Goal: Find specific page/section: Find specific page/section

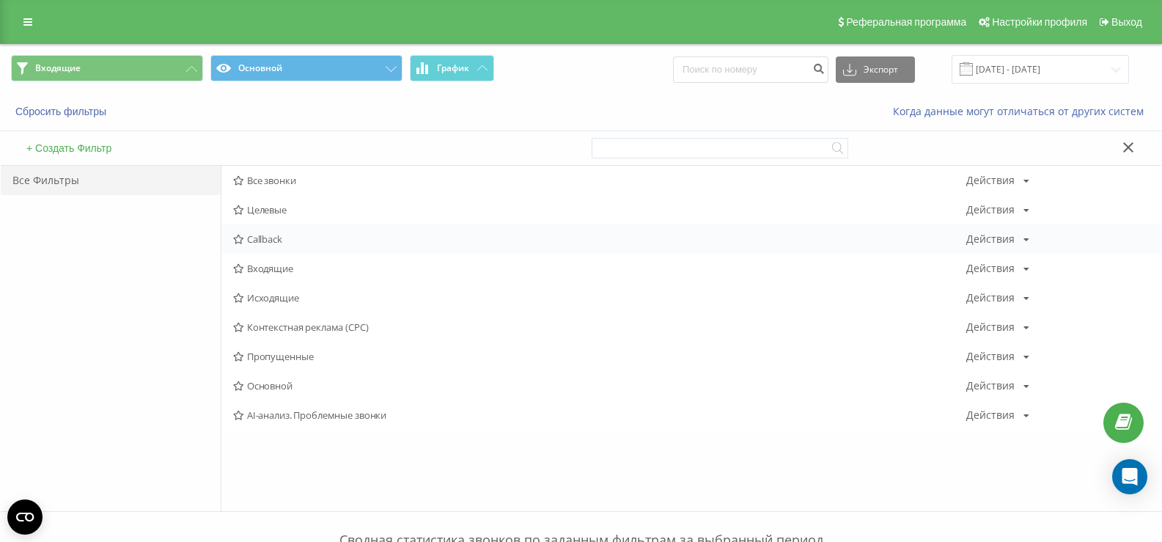
click at [262, 251] on div "Callback Действия Редактировать Копировать Удалить По умолчанию Поделиться" at bounding box center [691, 238] width 940 height 29
click at [262, 265] on span "Входящие" at bounding box center [599, 268] width 733 height 10
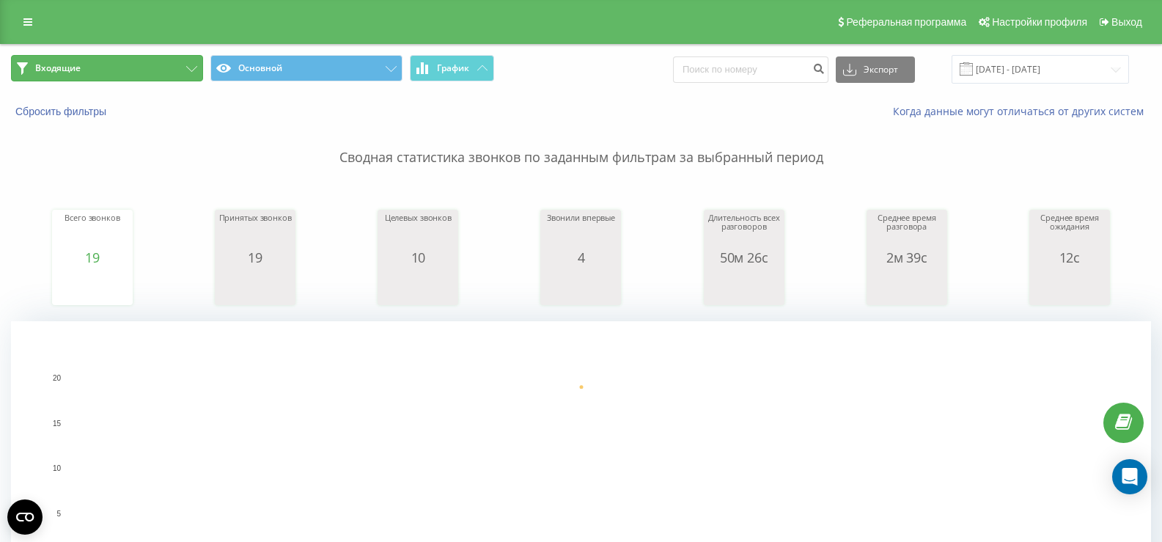
click at [133, 60] on button "Входящие" at bounding box center [107, 68] width 192 height 26
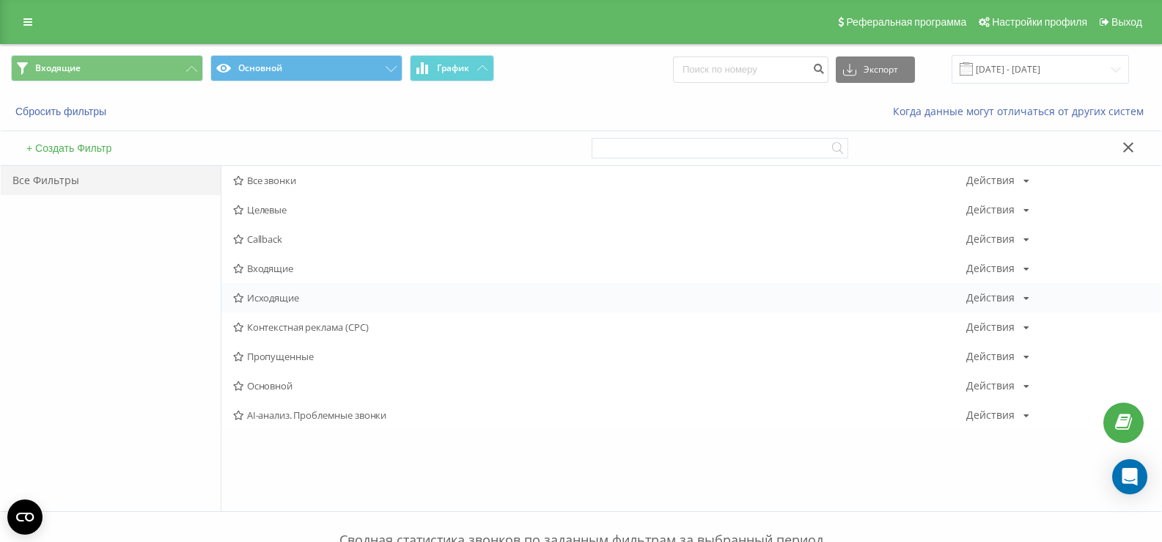
click at [278, 290] on div "Исходящие Действия Редактировать Копировать Удалить По умолчанию Поделиться" at bounding box center [691, 297] width 940 height 29
click at [270, 298] on span "Исходящие" at bounding box center [599, 297] width 733 height 10
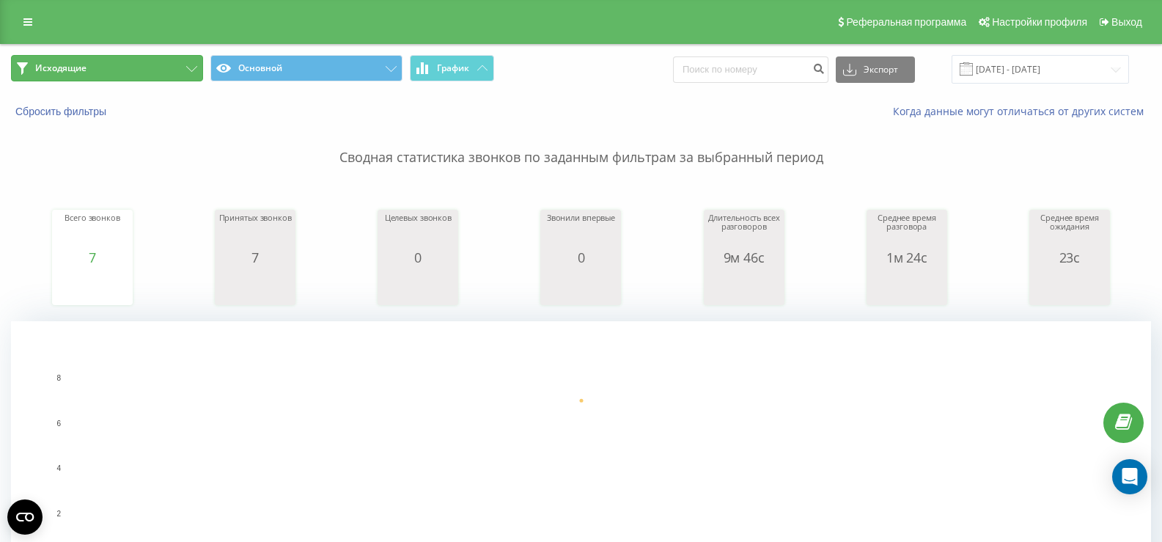
click at [166, 66] on button "Исходящие" at bounding box center [107, 68] width 192 height 26
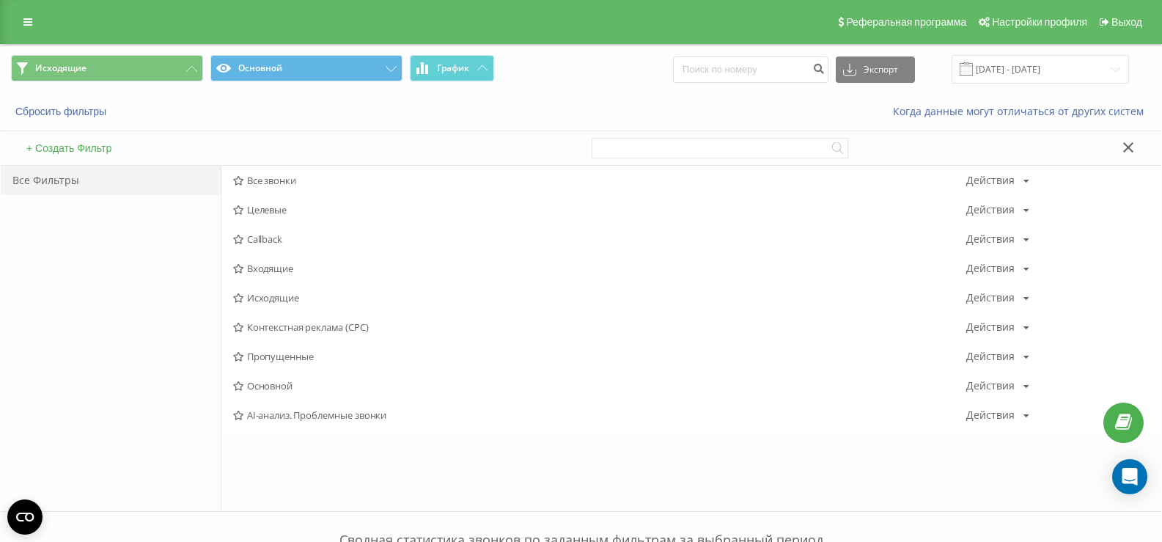
click at [260, 269] on span "Входящие" at bounding box center [599, 268] width 733 height 10
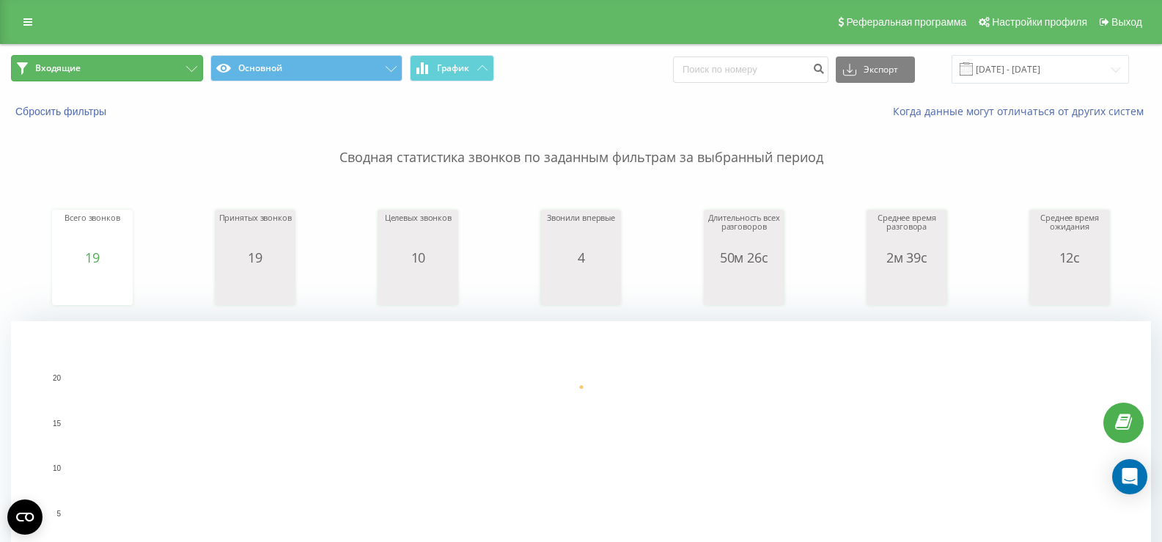
click at [169, 70] on button "Входящие" at bounding box center [107, 68] width 192 height 26
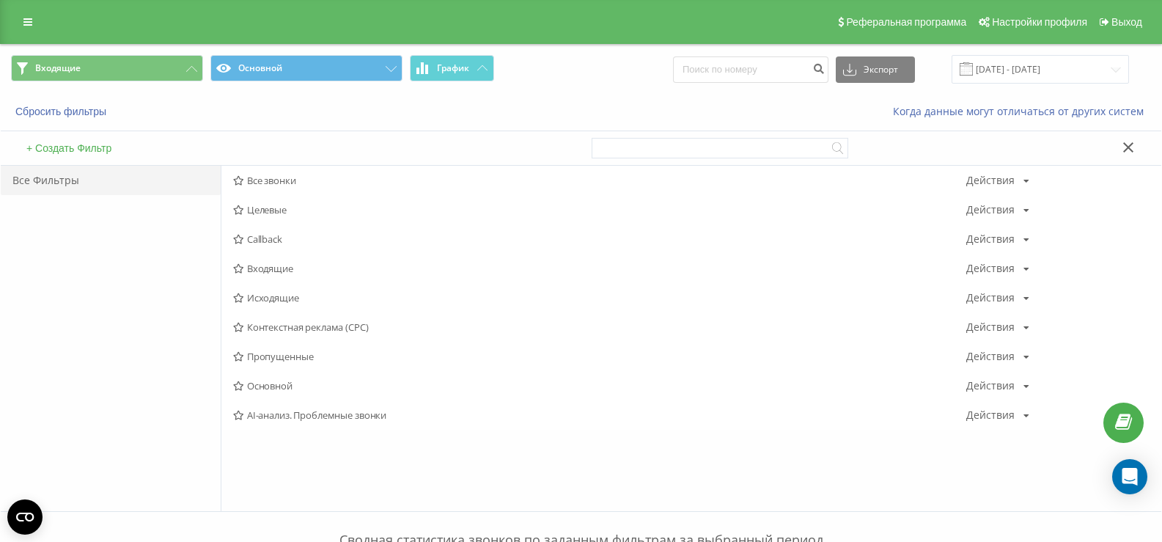
click at [270, 273] on span "Входящие" at bounding box center [599, 268] width 733 height 10
